Goal: Transaction & Acquisition: Purchase product/service

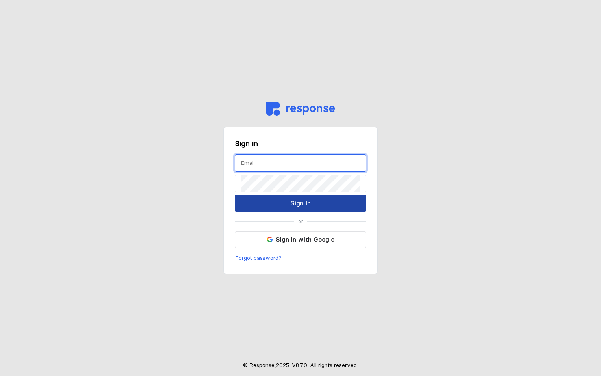
type input "[PERSON_NAME][EMAIL_ADDRESS][PERSON_NAME][DOMAIN_NAME]"
click at [293, 201] on p "Sign In" at bounding box center [300, 203] width 20 height 10
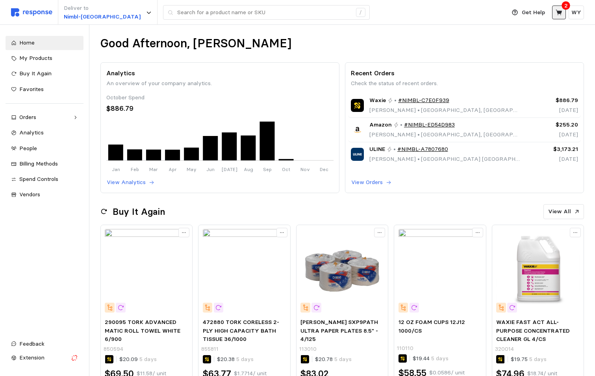
click at [559, 13] on icon at bounding box center [559, 12] width 6 height 6
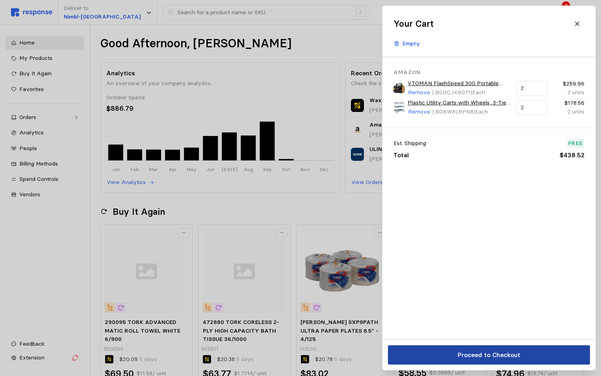
click at [491, 352] on p "Proceed to Checkout" at bounding box center [488, 355] width 63 height 10
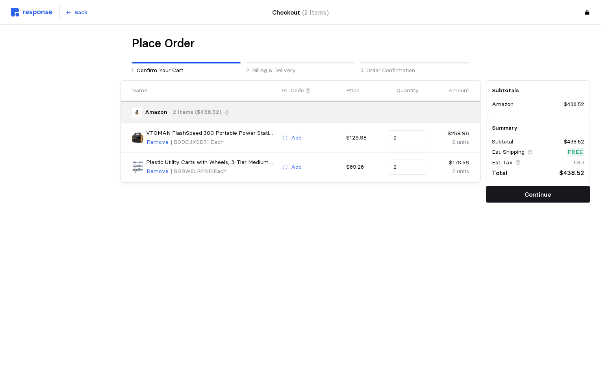
click at [533, 196] on p "Continue" at bounding box center [538, 195] width 26 height 10
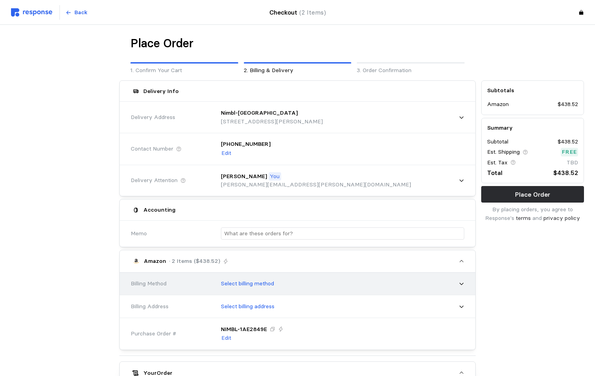
click at [258, 284] on p "Select billing method" at bounding box center [247, 283] width 53 height 9
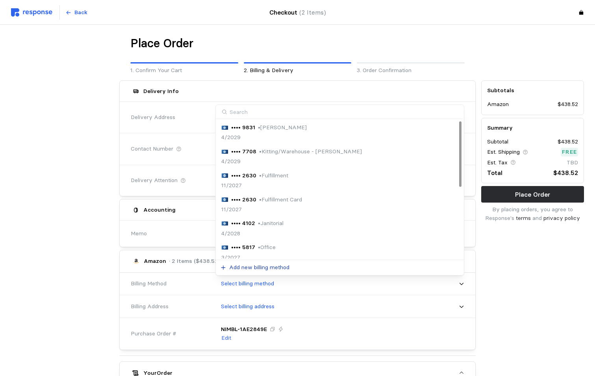
click at [260, 268] on p "Add new billing method" at bounding box center [259, 267] width 60 height 9
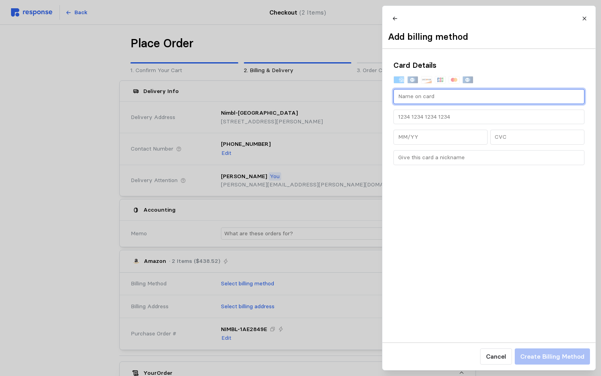
click at [424, 104] on input "text" at bounding box center [489, 96] width 182 height 14
type input "[PERSON_NAME]"
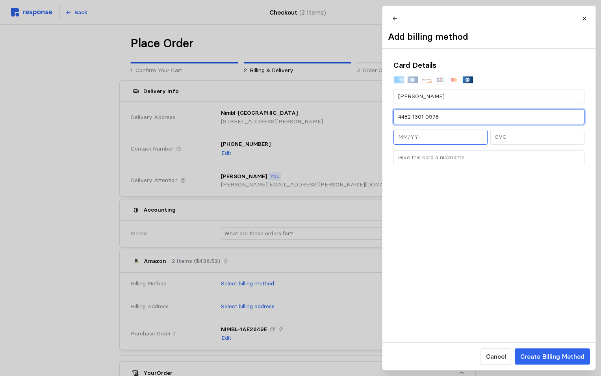
type input "4482 1301 0978"
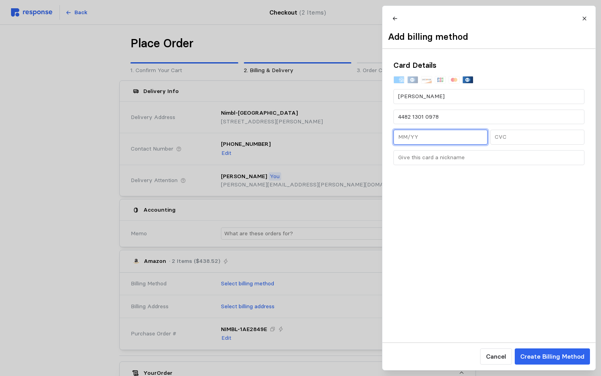
click at [401, 144] on input "text" at bounding box center [440, 137] width 85 height 14
type input "12/30"
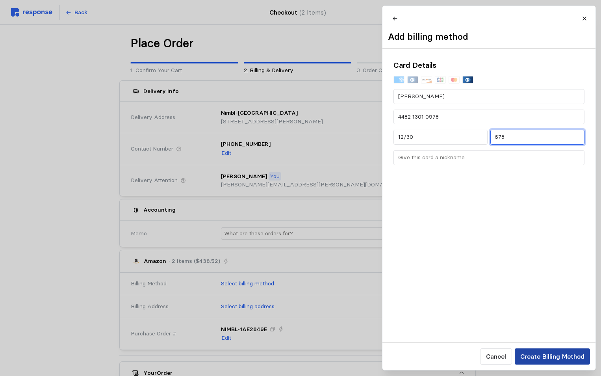
type input "678"
click at [544, 356] on p "Create Billing Method" at bounding box center [552, 356] width 64 height 10
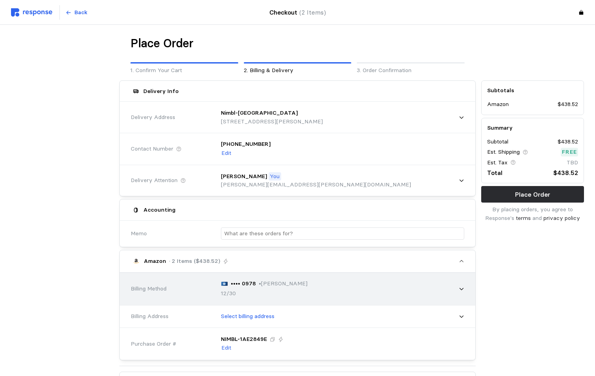
click at [330, 291] on div "•••• 0978 • Walter Yates 12/30" at bounding box center [340, 289] width 249 height 30
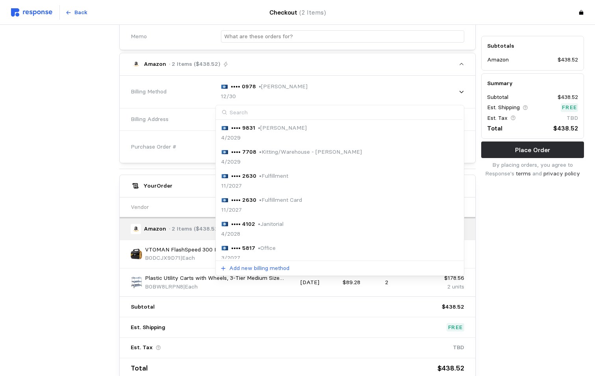
click at [275, 112] on input at bounding box center [339, 112] width 247 height 15
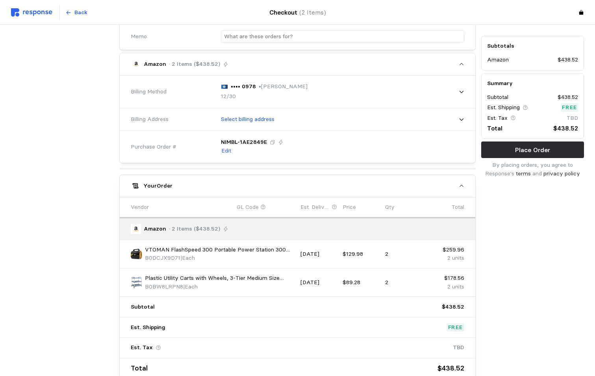
click at [89, 148] on div at bounding box center [62, 131] width 108 height 501
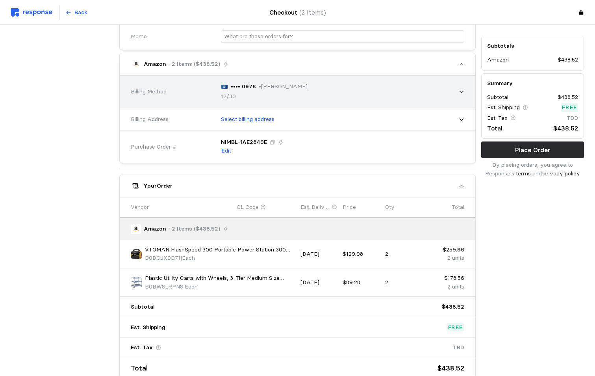
click at [463, 87] on div "•••• 0978 • Walter Yates 12/30" at bounding box center [340, 92] width 249 height 30
type input "4797"
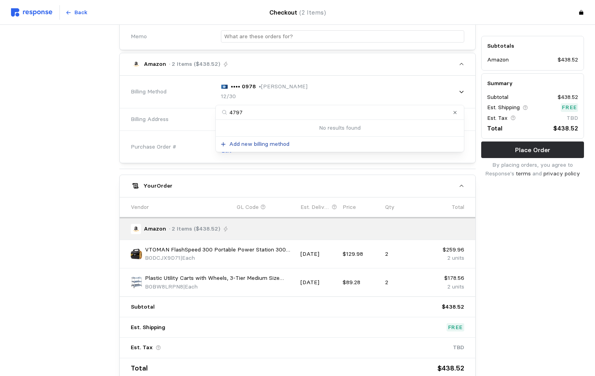
click at [252, 143] on p "Add new billing method" at bounding box center [259, 144] width 60 height 9
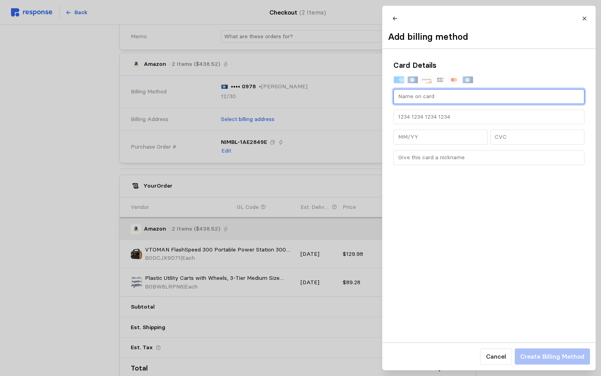
click at [426, 104] on input "text" at bounding box center [489, 96] width 182 height 14
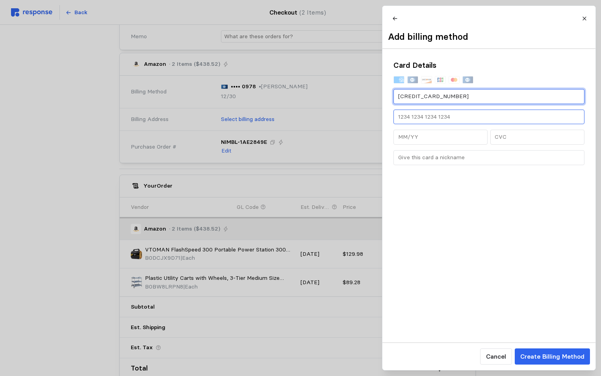
type input "4482130109784797"
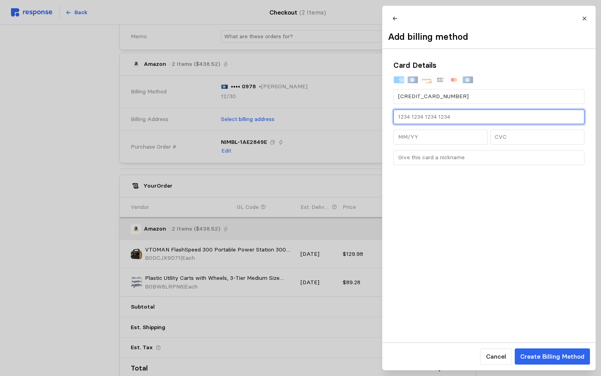
click at [433, 121] on input "text" at bounding box center [489, 117] width 182 height 14
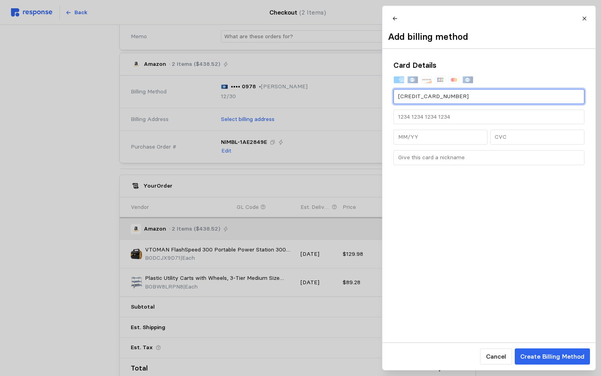
drag, startPoint x: 478, startPoint y: 103, endPoint x: 388, endPoint y: 104, distance: 89.8
click at [388, 104] on div "Card Details 4482130109784797" at bounding box center [489, 112] width 213 height 127
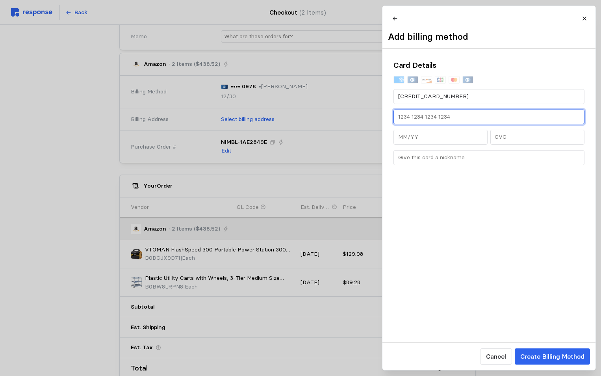
drag, startPoint x: 457, startPoint y: 123, endPoint x: 356, endPoint y: 123, distance: 101.7
paste input "4482 1301 0978 4797"
type input "4482 1301 0978 4797"
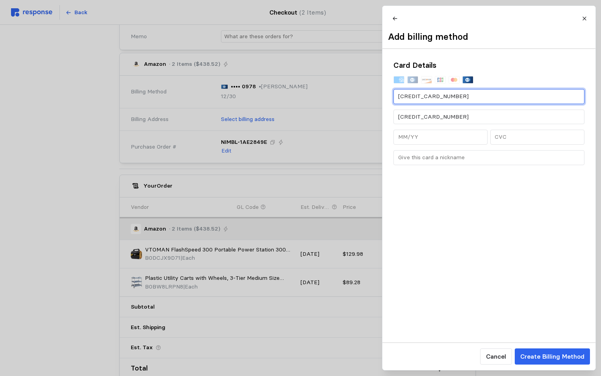
drag, startPoint x: 459, startPoint y: 99, endPoint x: 394, endPoint y: 99, distance: 65.0
click at [394, 99] on div "4482130109784797" at bounding box center [489, 96] width 191 height 15
type input "[PERSON_NAME]"
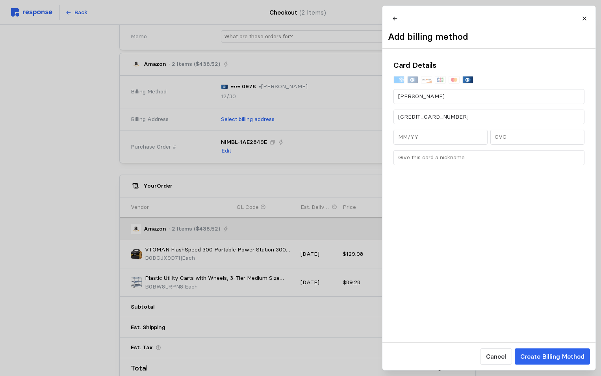
click at [431, 242] on div "Card Details Walter Yates 4482 1301 0978 4797" at bounding box center [489, 196] width 213 height 294
click at [420, 144] on input "text" at bounding box center [440, 137] width 85 height 14
drag, startPoint x: 422, startPoint y: 145, endPoint x: 391, endPoint y: 143, distance: 30.4
click at [391, 143] on div "Card Details Walter Yates 4482 1301 0978 4797" at bounding box center [489, 112] width 213 height 127
type input "1 /"
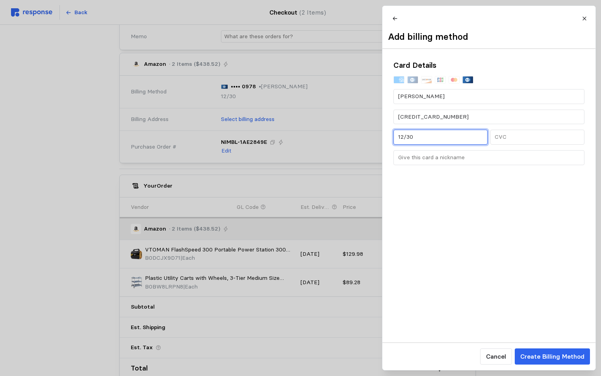
type input "12/30"
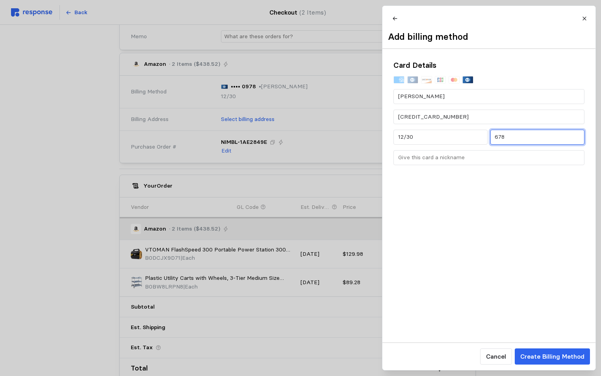
type input "678"
click at [450, 290] on div "Card Details Walter Yates 4482 1301 0978 4797 12/30 678" at bounding box center [489, 196] width 213 height 294
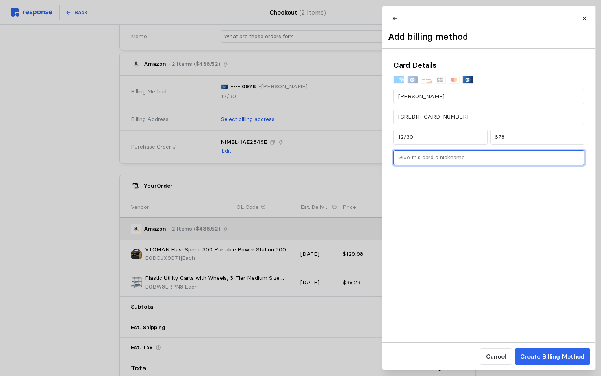
click at [428, 163] on input "text" at bounding box center [489, 158] width 182 height 14
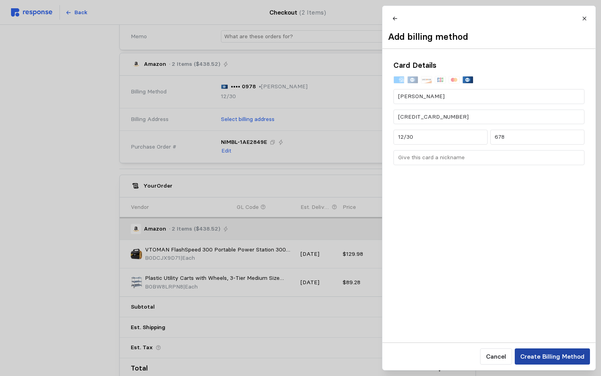
click at [537, 355] on p "Create Billing Method" at bounding box center [552, 356] width 64 height 10
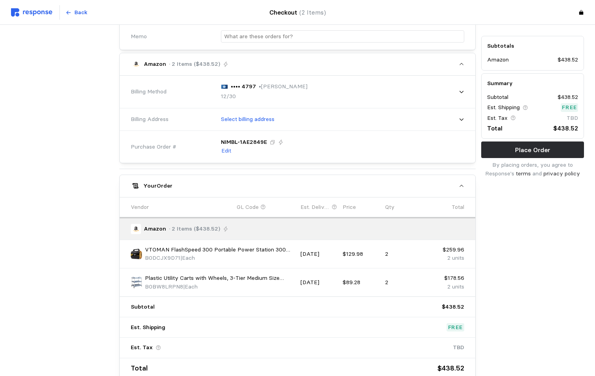
click at [564, 258] on div "Subtotals Amazon $438.52 Summary Subtotal $438.52 Est. Shipping Free Est. Tax T…" at bounding box center [533, 131] width 108 height 501
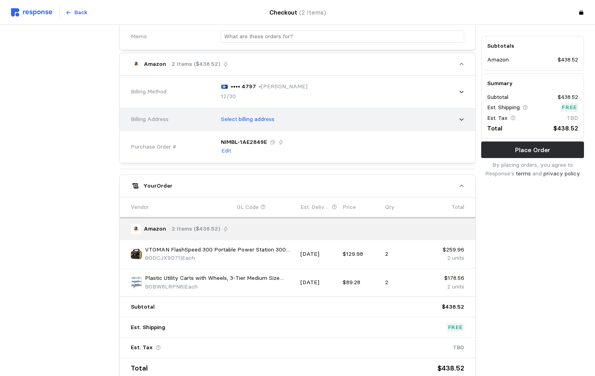
click at [465, 119] on div "Select billing address" at bounding box center [340, 119] width 254 height 25
click at [462, 117] on icon at bounding box center [462, 120] width 6 height 6
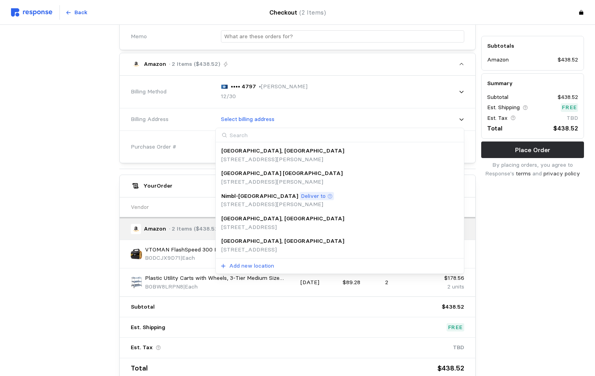
click at [243, 245] on p "[GEOGRAPHIC_DATA], [GEOGRAPHIC_DATA]" at bounding box center [282, 241] width 123 height 9
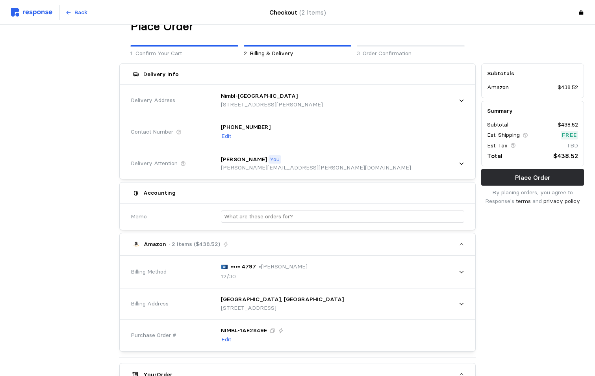
scroll to position [16, 0]
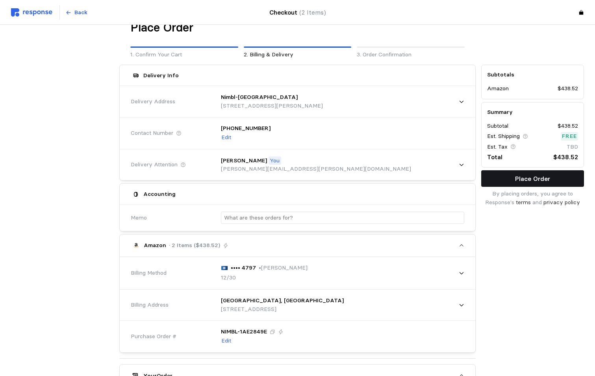
click at [541, 174] on p "Place Order" at bounding box center [532, 179] width 35 height 10
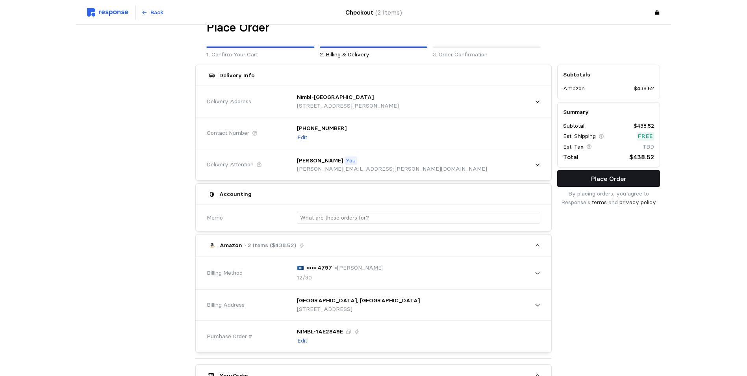
scroll to position [0, 0]
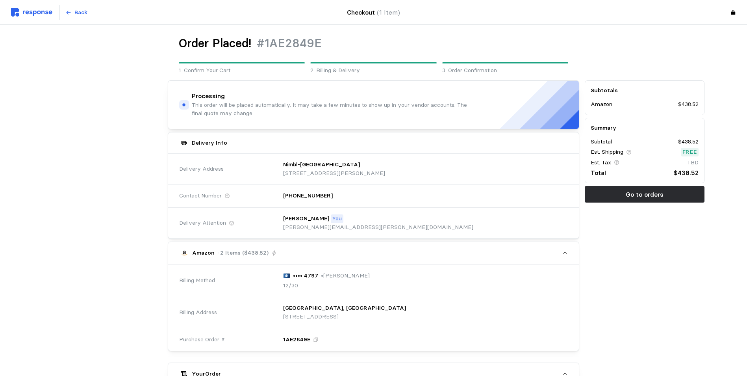
click at [41, 10] on img at bounding box center [31, 12] width 41 height 8
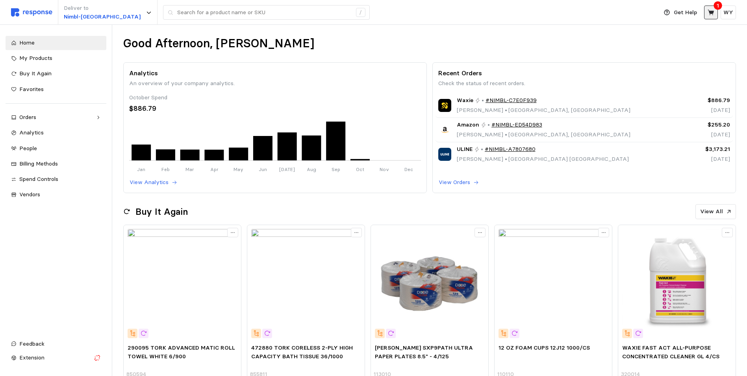
click at [601, 11] on icon at bounding box center [711, 12] width 6 height 6
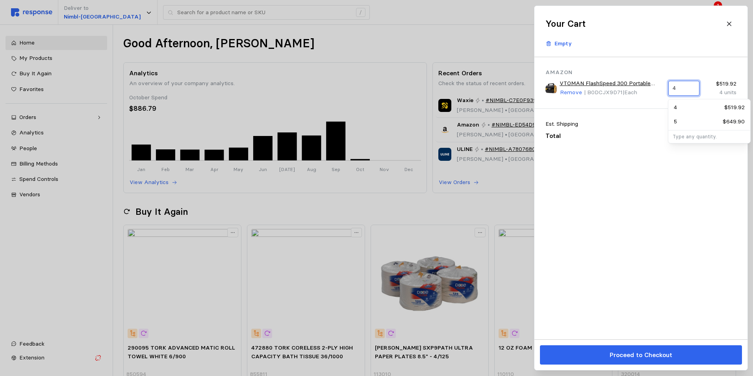
click at [601, 88] on input "4" at bounding box center [684, 88] width 22 height 14
click at [601, 108] on div "2 $259.96" at bounding box center [709, 107] width 71 height 9
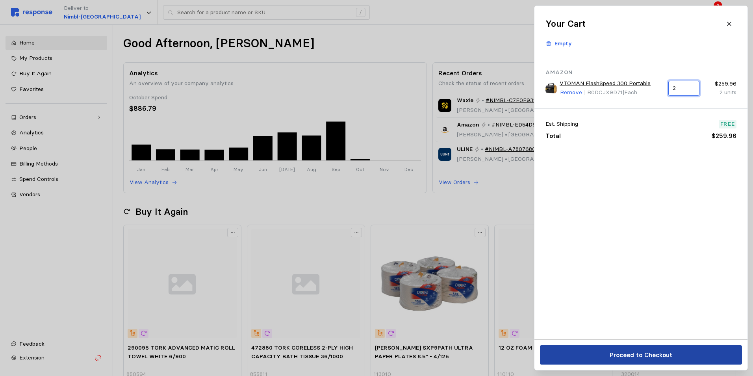
type input "2"
click at [601, 353] on p "Proceed to Checkout" at bounding box center [641, 355] width 63 height 10
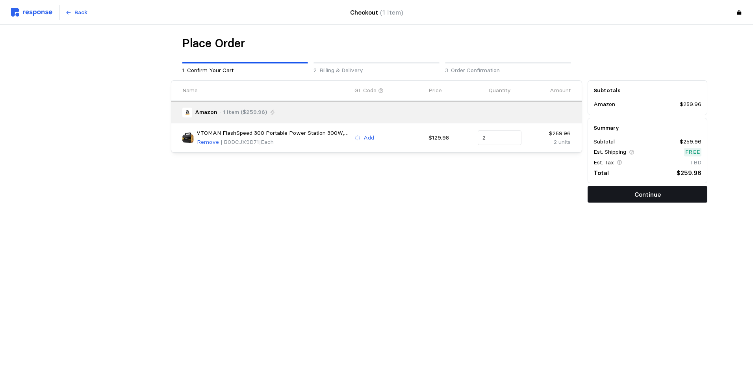
click at [601, 193] on p "Continue" at bounding box center [648, 195] width 26 height 10
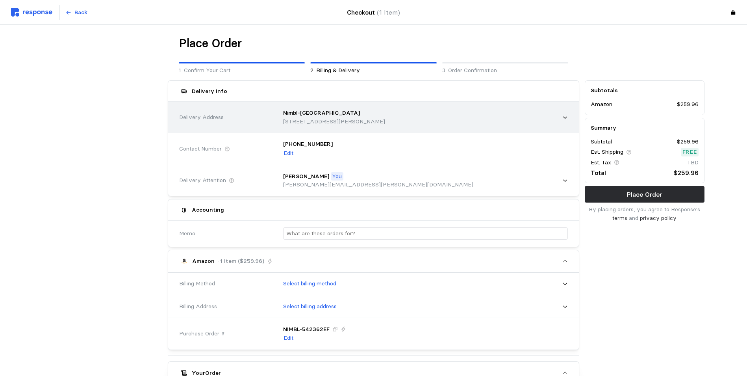
click at [308, 113] on p "Nimbl-[GEOGRAPHIC_DATA]" at bounding box center [321, 113] width 77 height 9
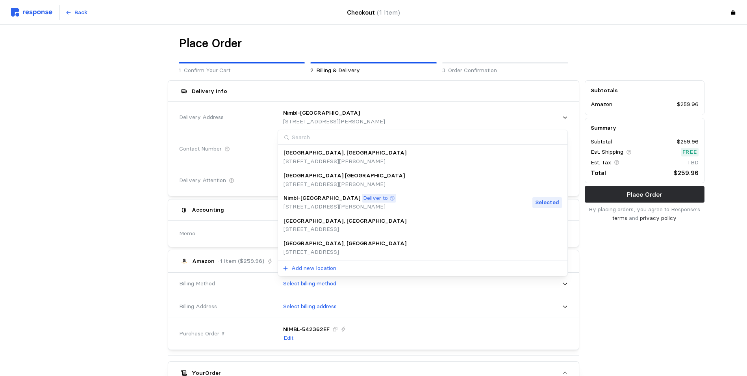
click at [321, 242] on p "[GEOGRAPHIC_DATA], [GEOGRAPHIC_DATA]" at bounding box center [345, 243] width 123 height 9
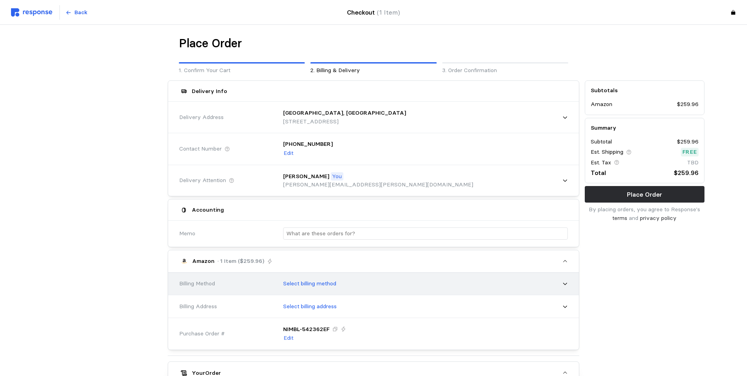
click at [318, 283] on p "Select billing method" at bounding box center [309, 283] width 53 height 9
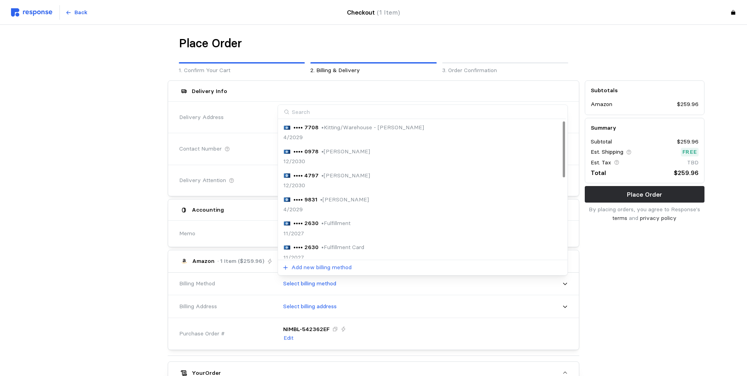
click at [342, 127] on p "• Kitting/Warehouse - Carlos Gerlach" at bounding box center [372, 127] width 103 height 9
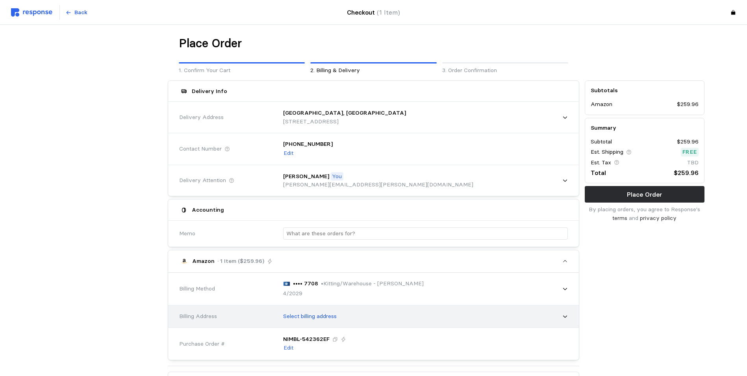
click at [320, 316] on p "Select billing address" at bounding box center [310, 316] width 54 height 9
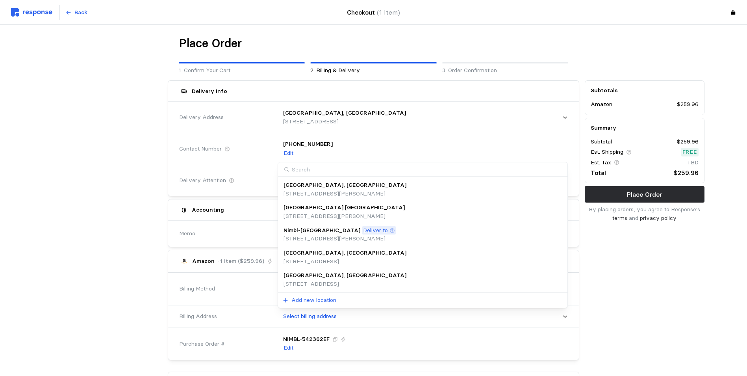
click at [318, 280] on p "[STREET_ADDRESS]" at bounding box center [345, 284] width 123 height 9
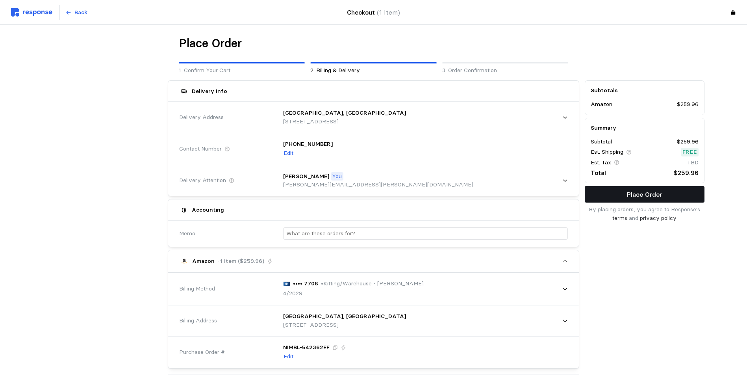
click at [601, 192] on p "Place Order" at bounding box center [644, 195] width 35 height 10
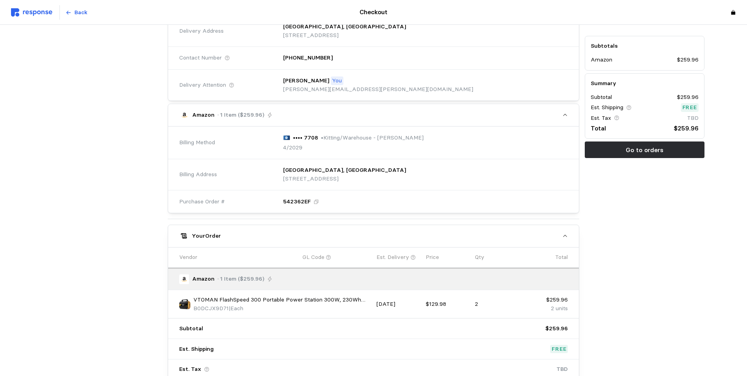
scroll to position [158, 0]
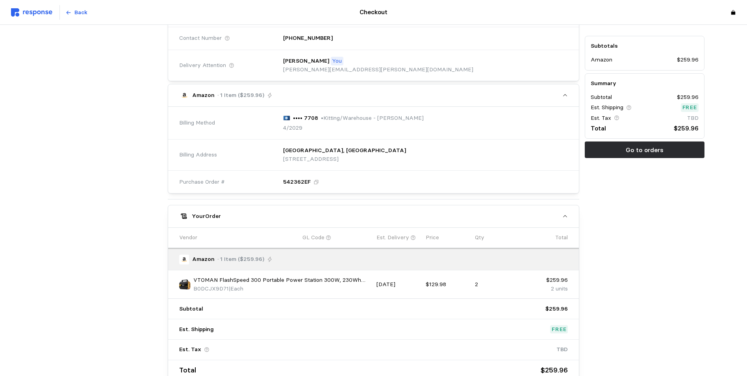
click at [316, 181] on icon at bounding box center [317, 182] width 6 height 6
click at [299, 180] on p "542362EF" at bounding box center [297, 182] width 28 height 9
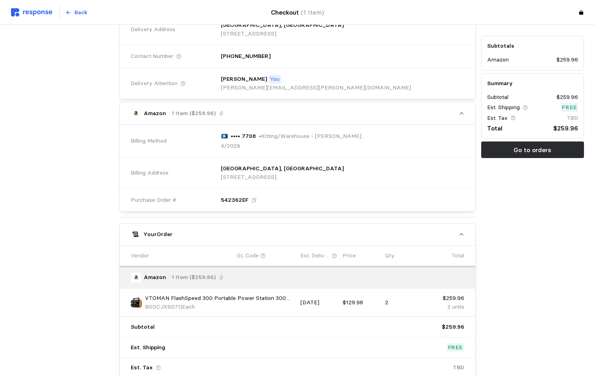
scroll to position [0, 0]
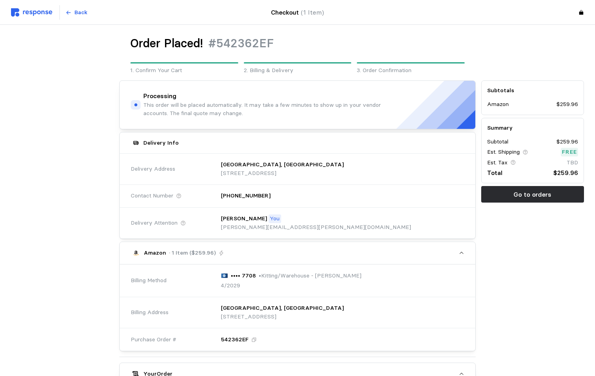
click at [39, 11] on img at bounding box center [31, 12] width 41 height 8
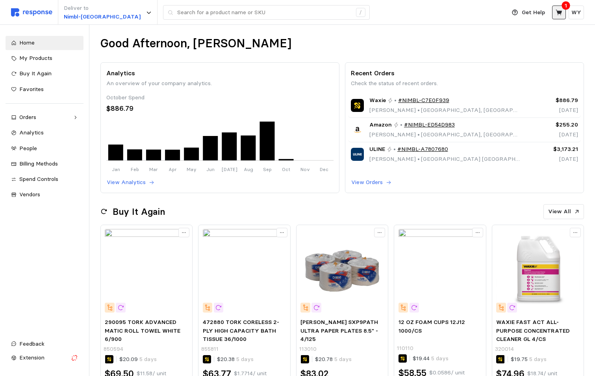
click at [561, 10] on icon at bounding box center [559, 12] width 7 height 7
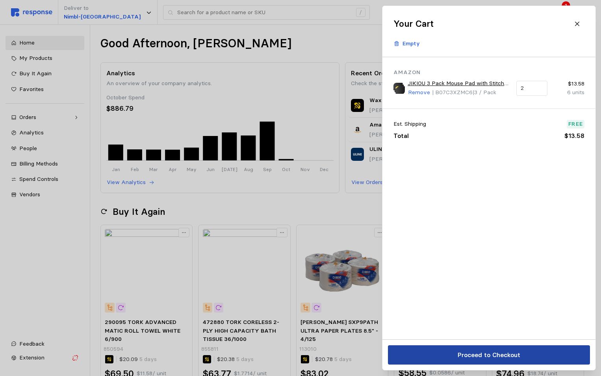
click at [487, 350] on p "Proceed to Checkout" at bounding box center [488, 355] width 63 height 10
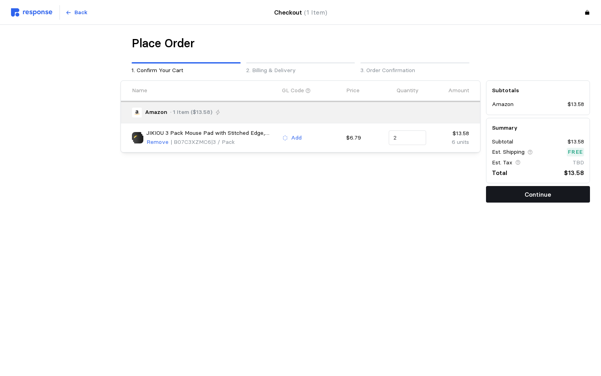
click at [524, 194] on button "Continue" at bounding box center [538, 194] width 104 height 17
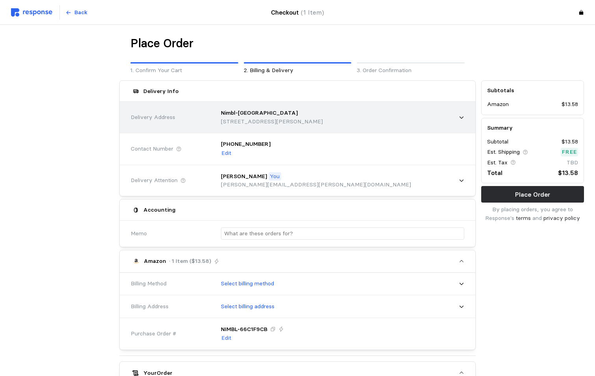
click at [241, 120] on p "[STREET_ADDRESS][PERSON_NAME]" at bounding box center [272, 121] width 102 height 9
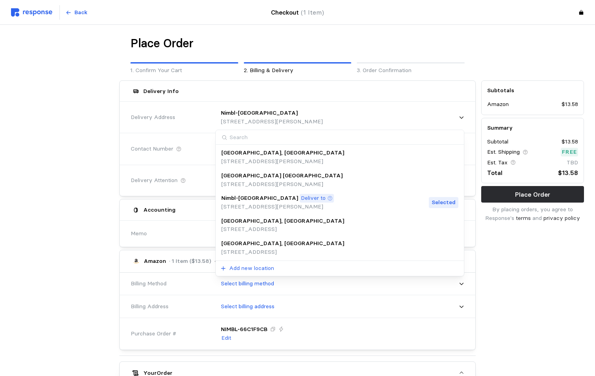
click at [256, 248] on p "[STREET_ADDRESS]" at bounding box center [282, 252] width 123 height 9
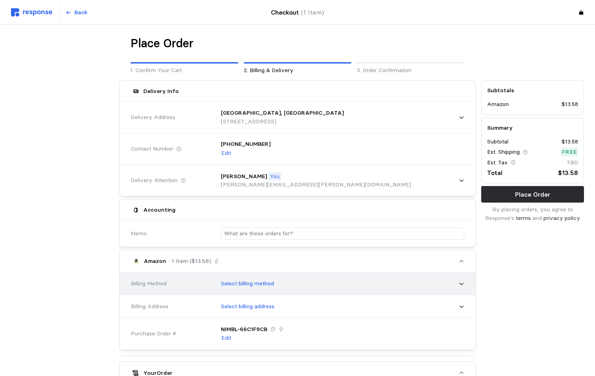
click at [287, 283] on div "Select billing method" at bounding box center [340, 284] width 249 height 20
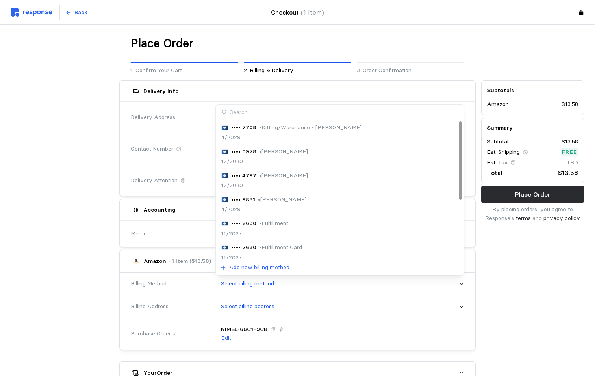
click at [278, 173] on p "• Walter Yates" at bounding box center [283, 175] width 49 height 9
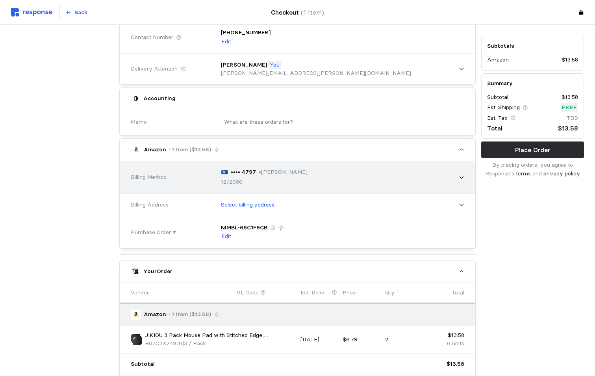
scroll to position [118, 0]
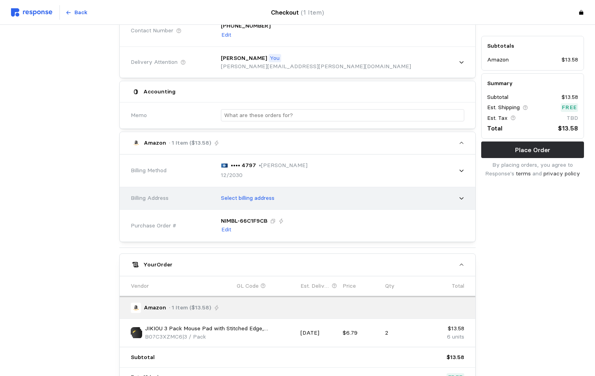
click at [260, 198] on p "Select billing address" at bounding box center [248, 198] width 54 height 9
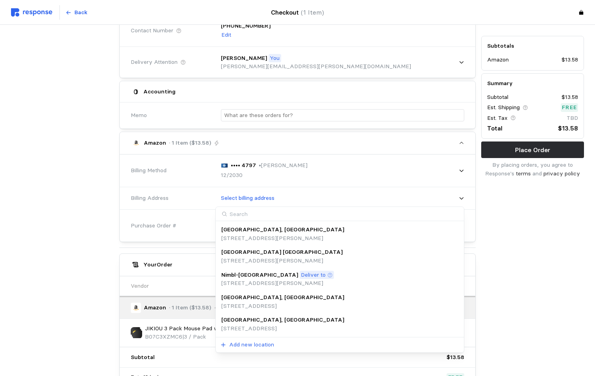
click at [290, 325] on p "[STREET_ADDRESS]" at bounding box center [282, 328] width 123 height 9
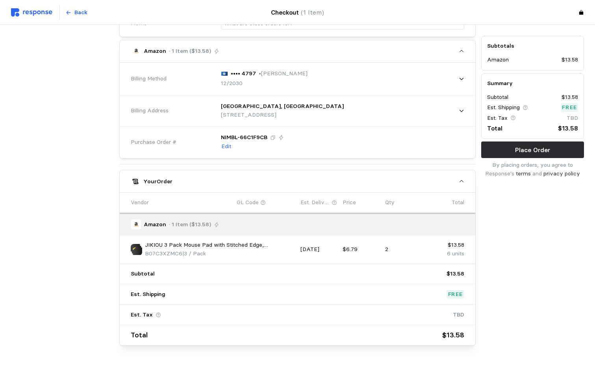
scroll to position [224, 0]
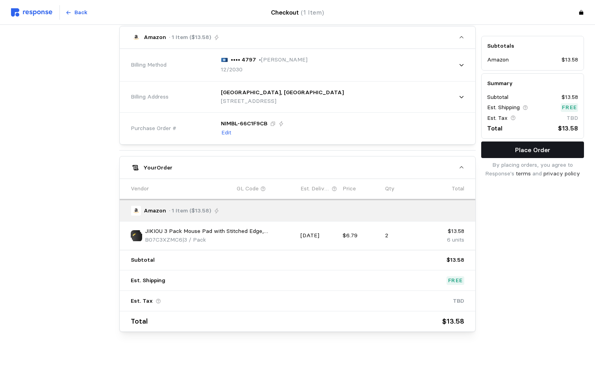
click at [526, 152] on p "Place Order" at bounding box center [532, 150] width 35 height 10
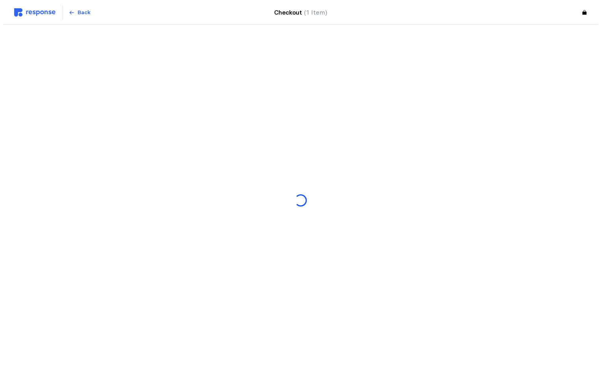
scroll to position [0, 0]
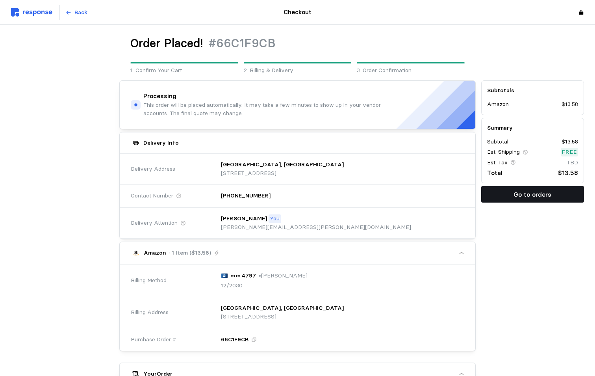
click at [533, 197] on p "Go to orders" at bounding box center [533, 195] width 38 height 10
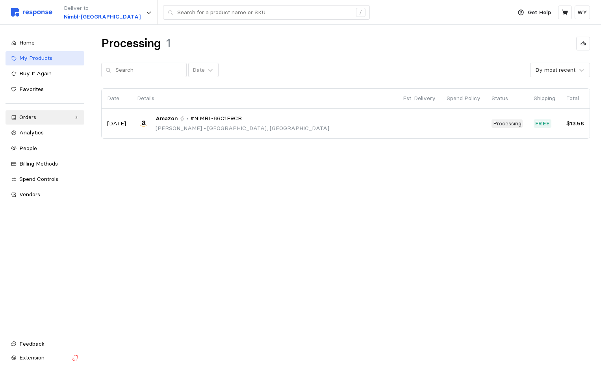
click at [39, 59] on span "My Products" at bounding box center [35, 57] width 33 height 7
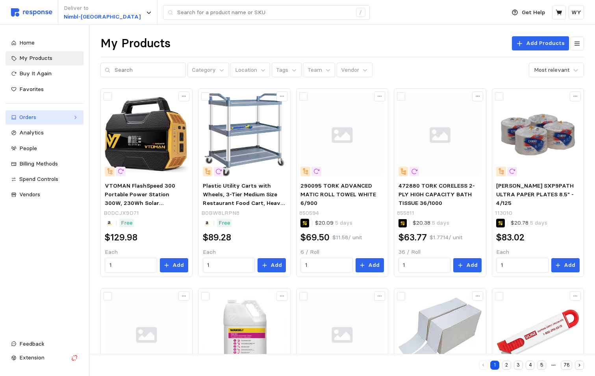
click at [28, 116] on div "Orders" at bounding box center [44, 117] width 50 height 9
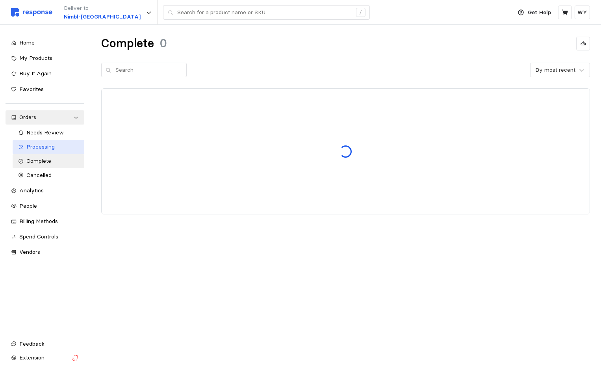
click at [37, 147] on span "Processing" at bounding box center [40, 146] width 28 height 7
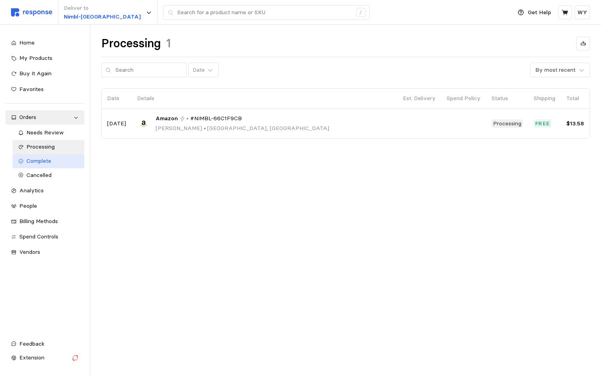
click at [39, 162] on span "Complete" at bounding box center [38, 160] width 25 height 7
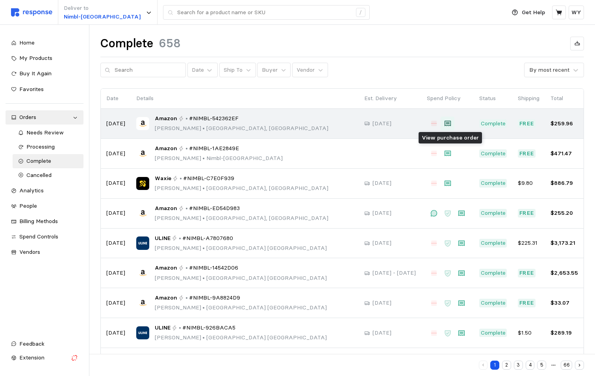
click at [448, 123] on icon at bounding box center [447, 124] width 6 height 6
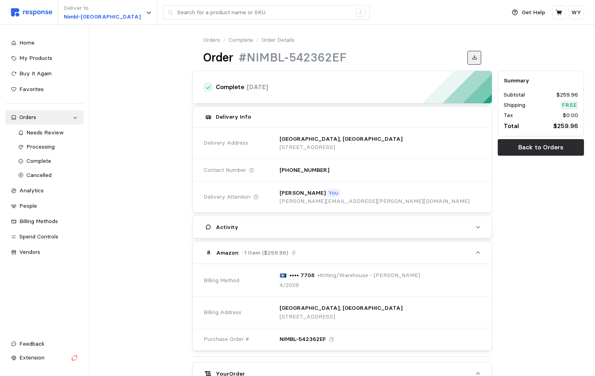
click at [474, 56] on icon at bounding box center [475, 58] width 6 height 6
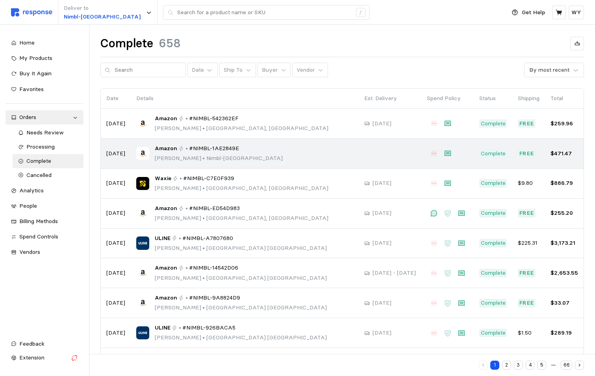
click at [559, 155] on p "$471.47" at bounding box center [565, 153] width 28 height 9
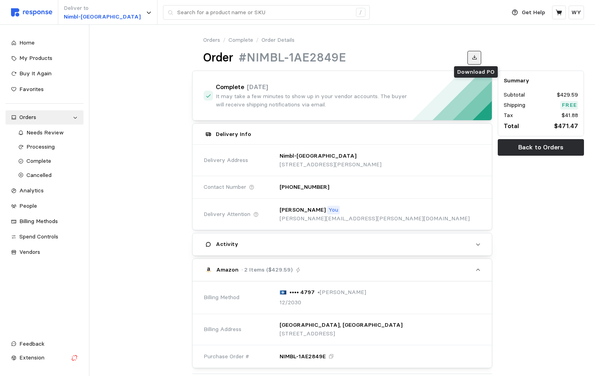
click at [477, 58] on icon at bounding box center [474, 57] width 4 height 4
click at [45, 160] on span "Complete" at bounding box center [38, 160] width 25 height 7
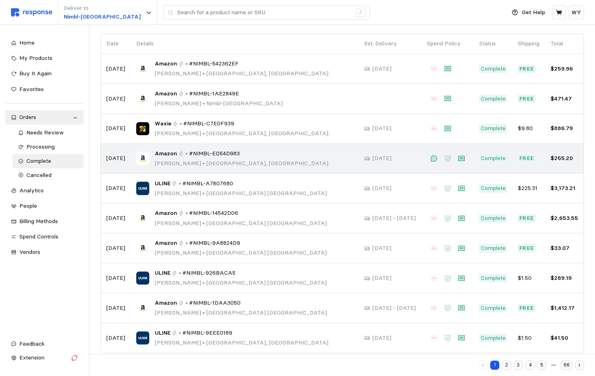
scroll to position [65, 0]
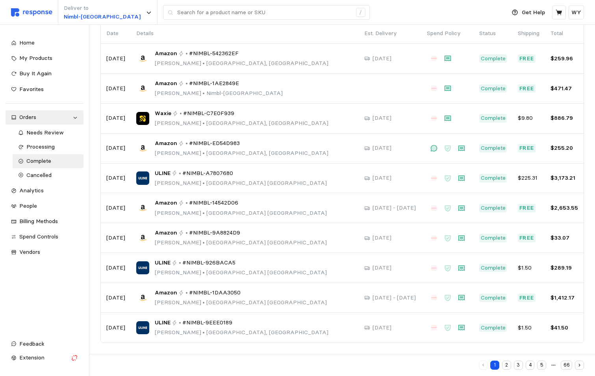
click at [507, 364] on button "2" at bounding box center [506, 365] width 9 height 9
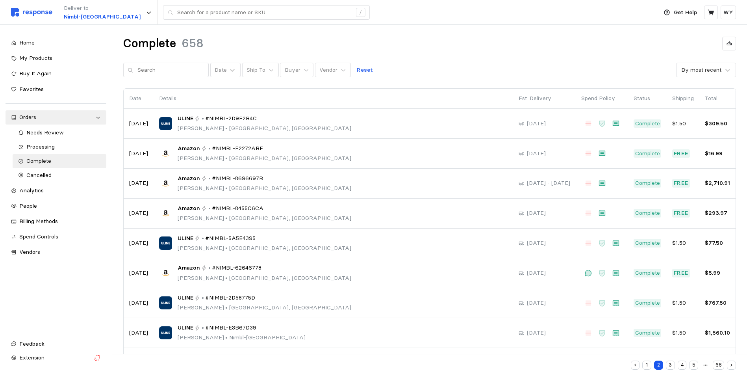
click at [601, 364] on button "1" at bounding box center [647, 365] width 9 height 9
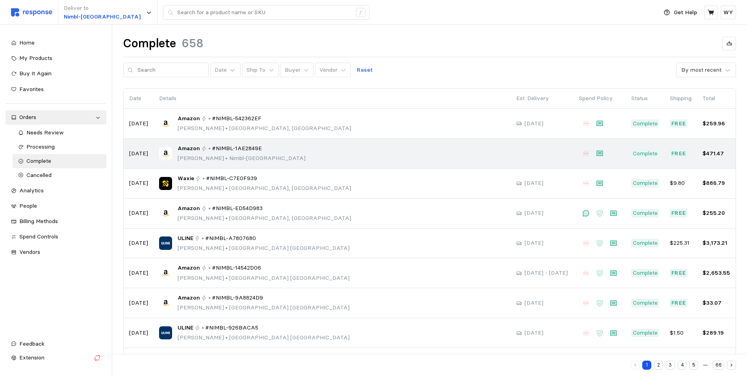
click at [308, 147] on div "Amazon • #NIMBL-1AE2849E [PERSON_NAME] • Nimbl-[GEOGRAPHIC_DATA]" at bounding box center [332, 153] width 346 height 19
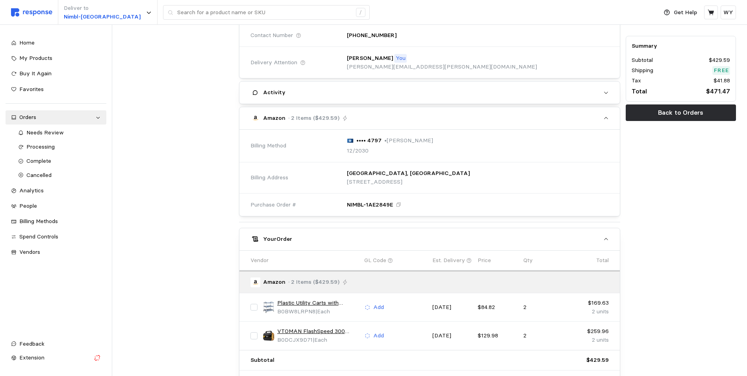
scroll to position [134, 0]
